Goal: Find specific page/section: Find specific page/section

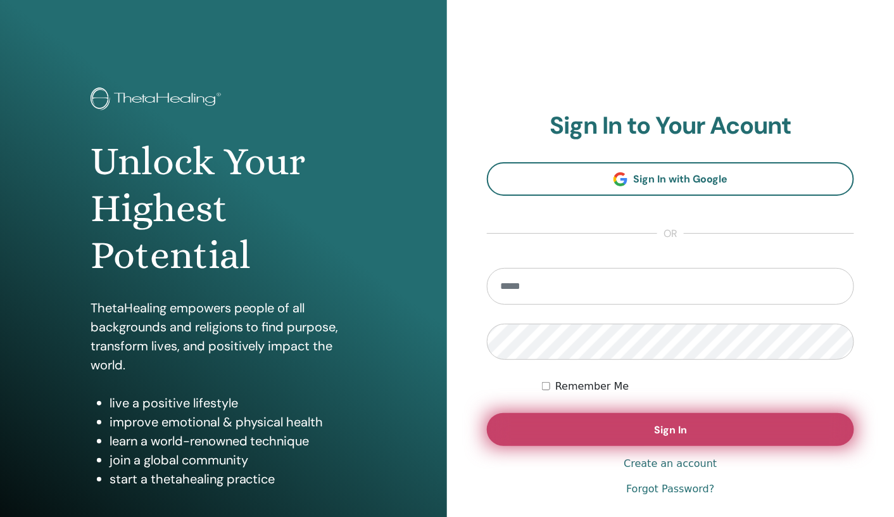
type input "**********"
click at [574, 434] on button "Sign In" at bounding box center [670, 429] width 367 height 33
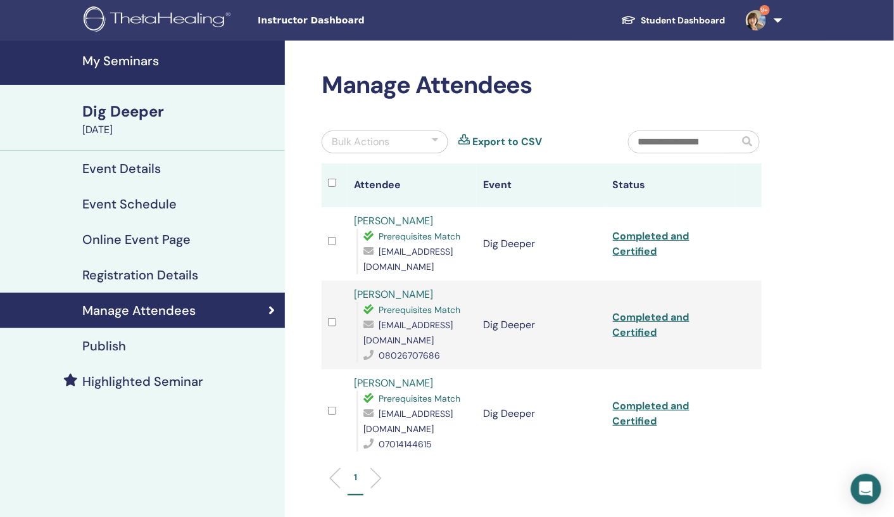
click at [139, 62] on h4 "My Seminars" at bounding box center [179, 60] width 195 height 15
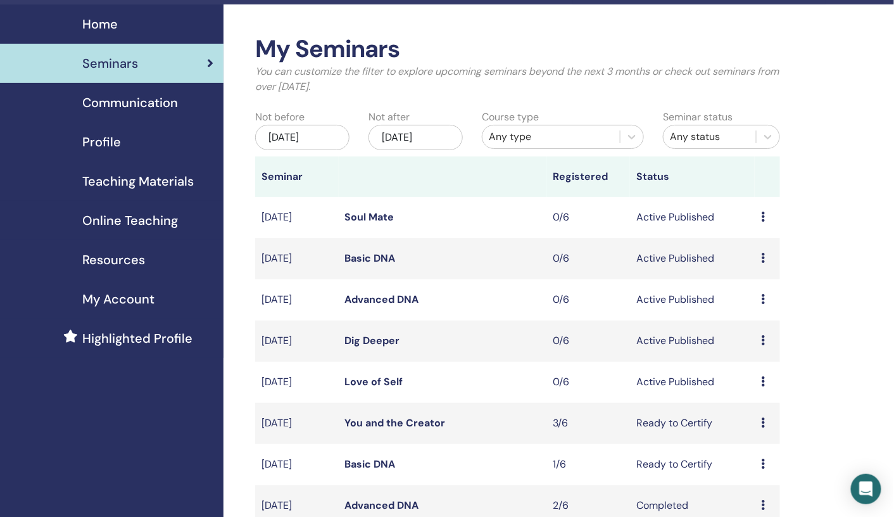
scroll to position [37, 0]
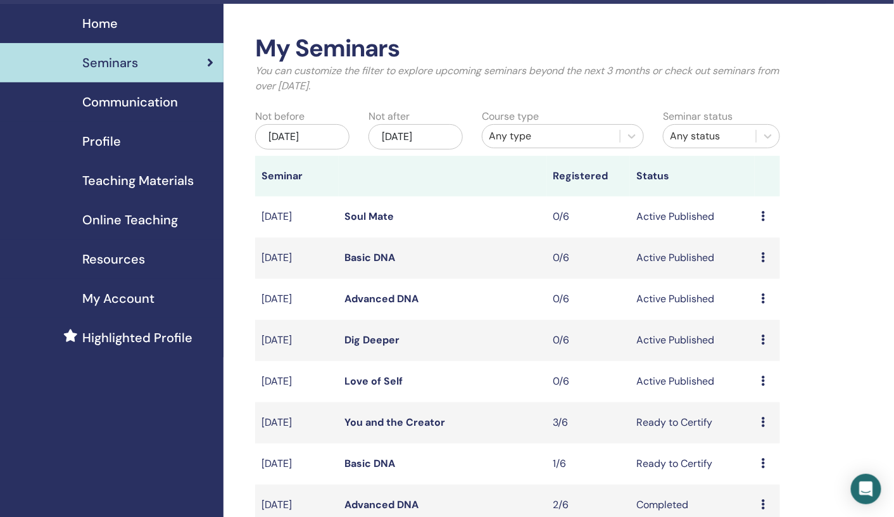
click at [763, 381] on icon at bounding box center [763, 380] width 4 height 10
click at [759, 392] on link "Preview" at bounding box center [754, 391] width 36 height 13
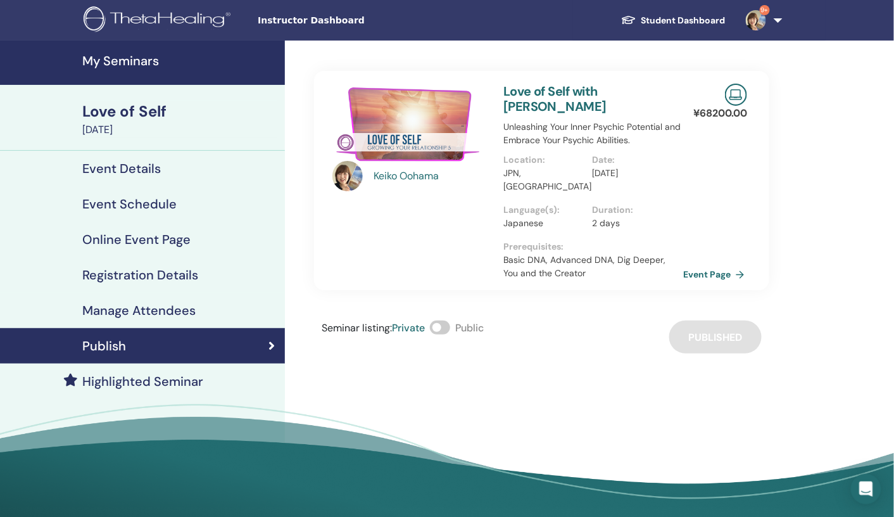
click at [702, 265] on link "Event Page" at bounding box center [716, 274] width 66 height 19
